Goal: Task Accomplishment & Management: Manage account settings

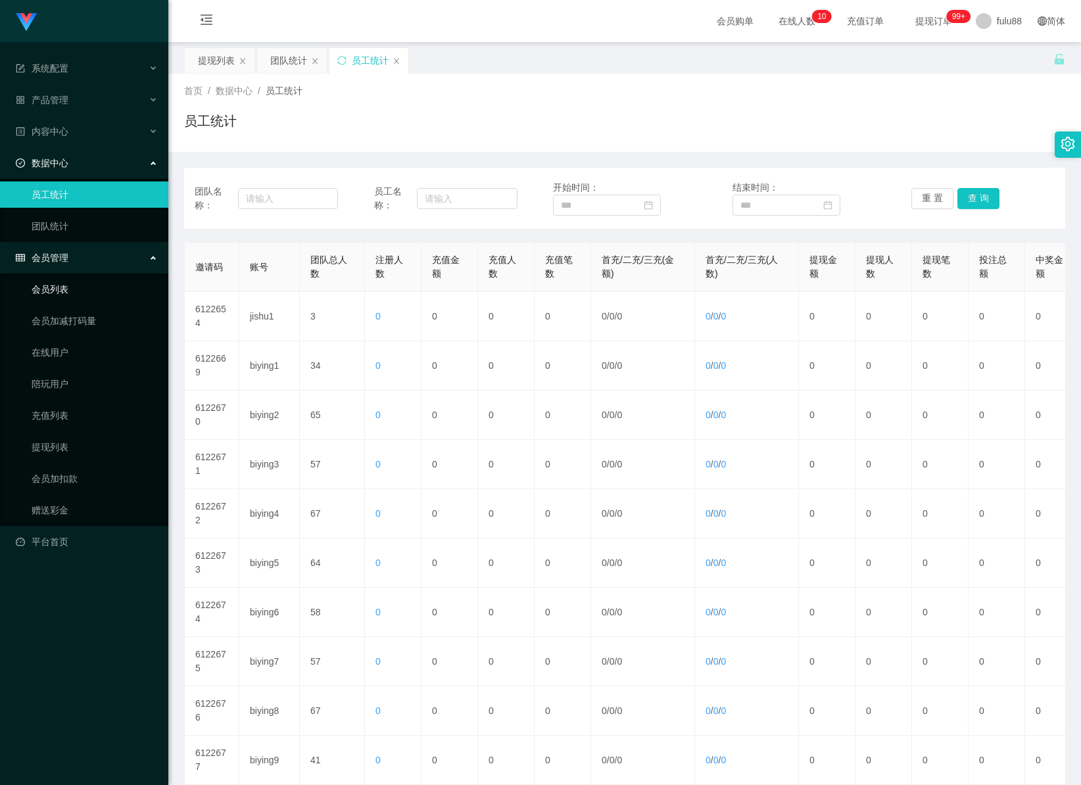
click at [59, 289] on link "会员列表" at bounding box center [95, 289] width 126 height 26
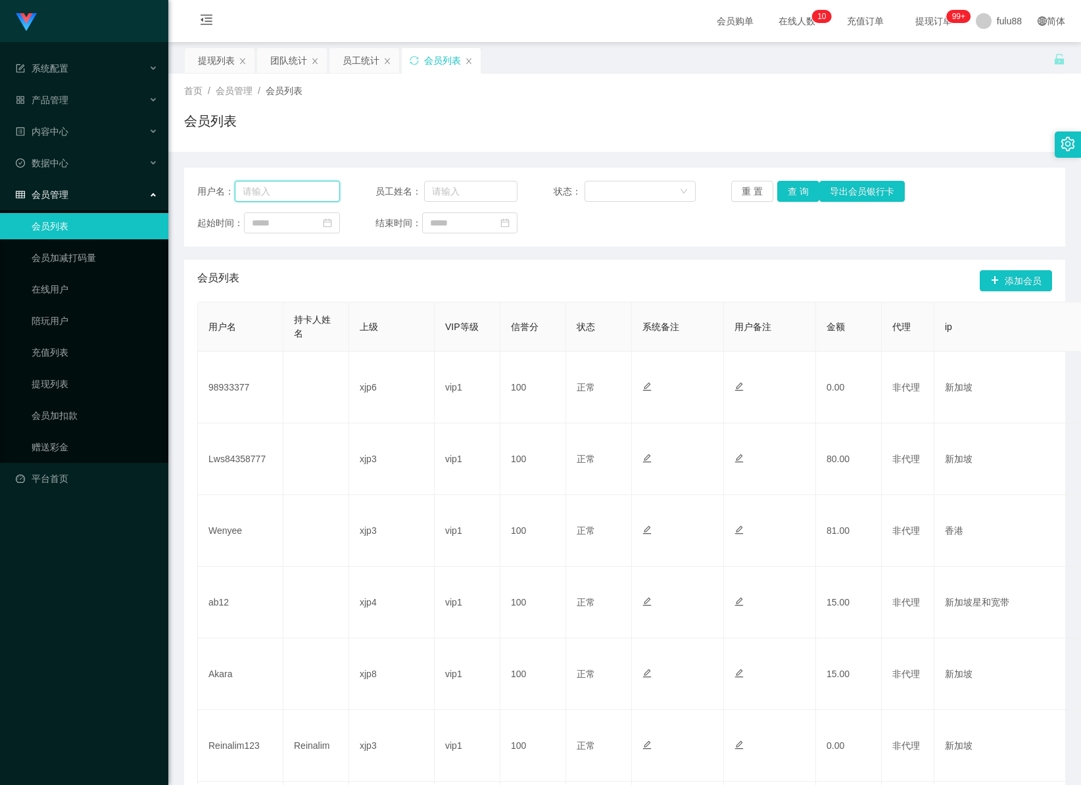
drag, startPoint x: 264, startPoint y: 186, endPoint x: 393, endPoint y: 186, distance: 129.5
click at [264, 186] on input "text" at bounding box center [287, 191] width 105 height 21
paste input "Irene564"
type input "Irene564"
click at [796, 190] on button "查 询" at bounding box center [798, 191] width 42 height 21
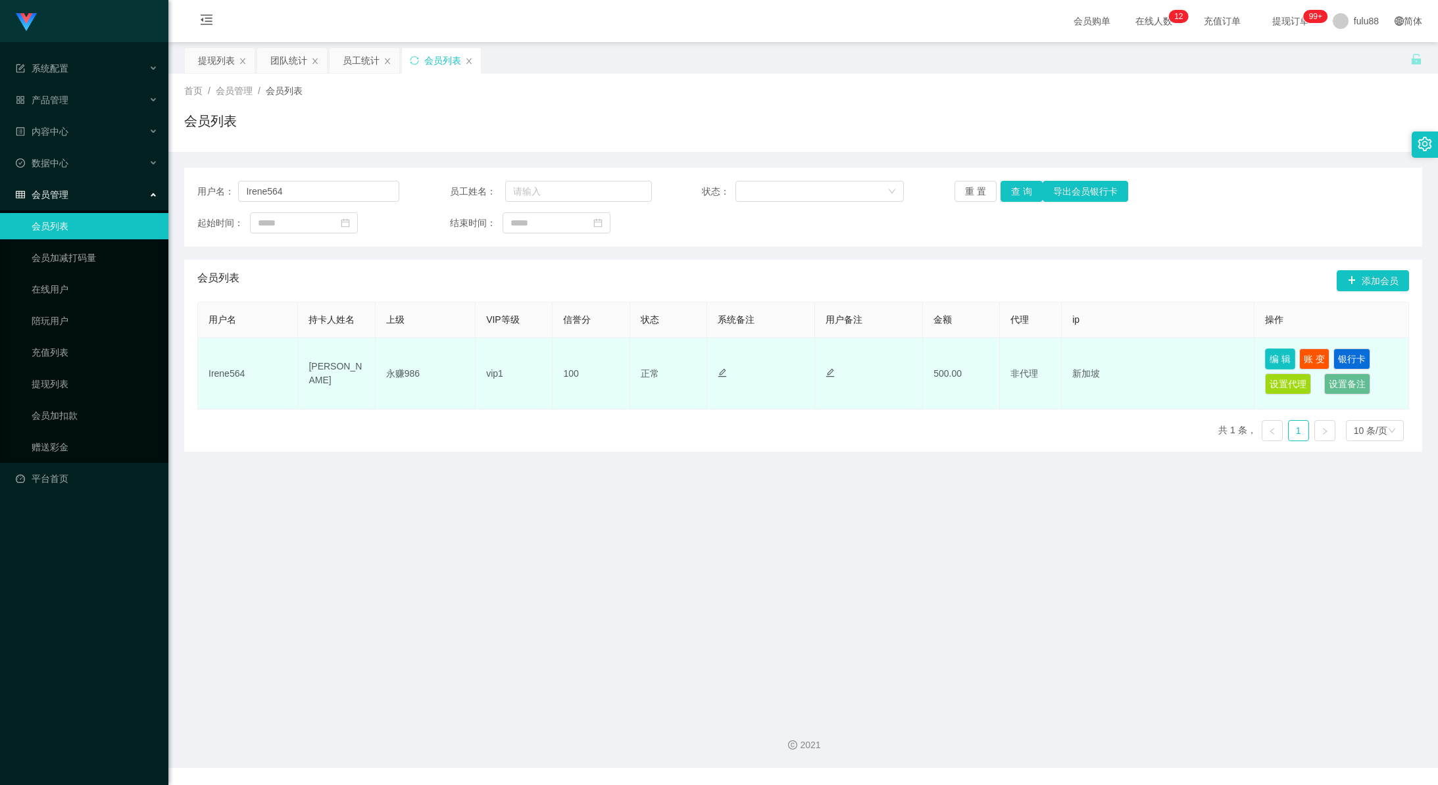
click at [1080, 364] on button "编 辑" at bounding box center [1280, 359] width 30 height 21
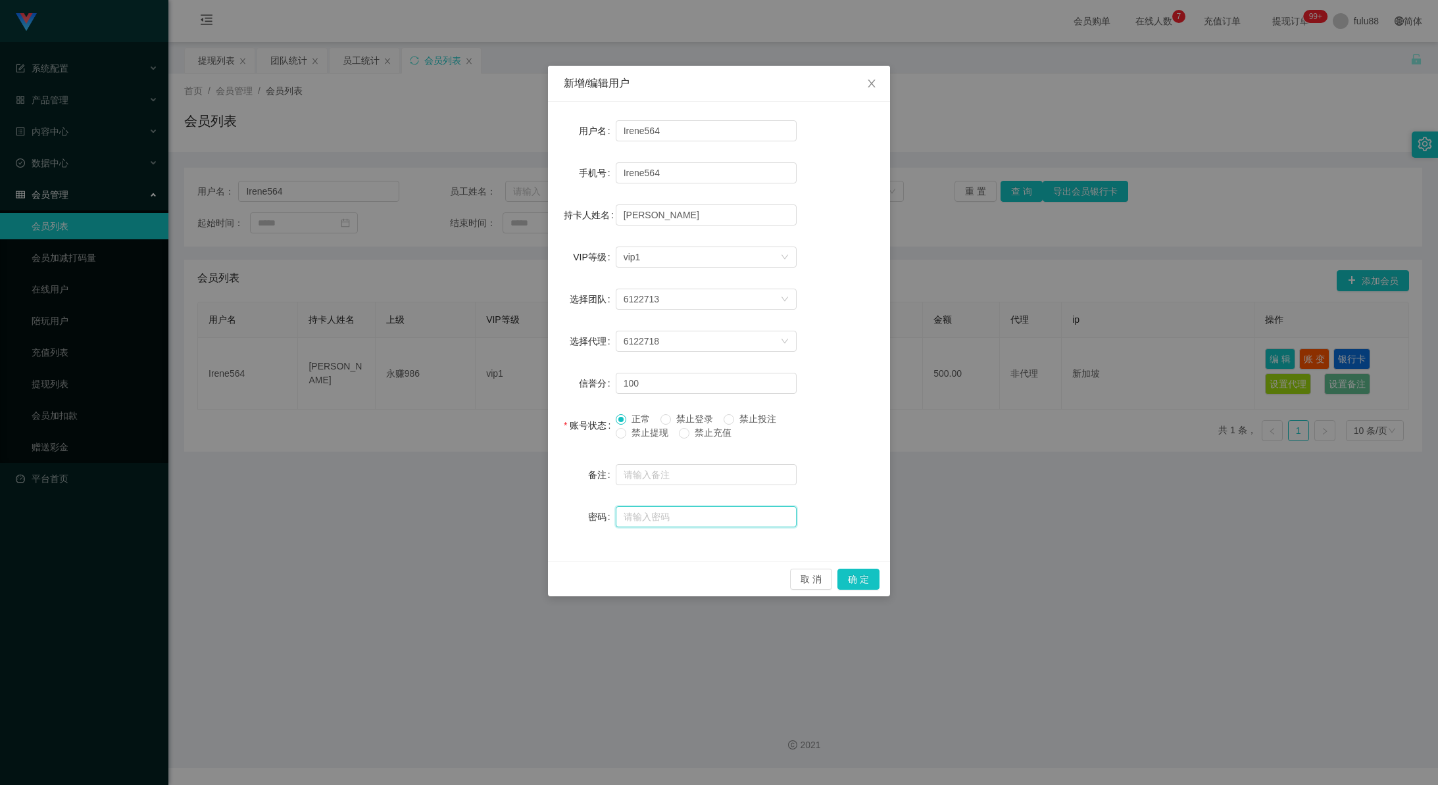
click at [635, 514] on input "text" at bounding box center [706, 516] width 181 height 21
click at [815, 573] on button "取 消" at bounding box center [811, 579] width 42 height 21
